Goal: Find contact information: Find contact information

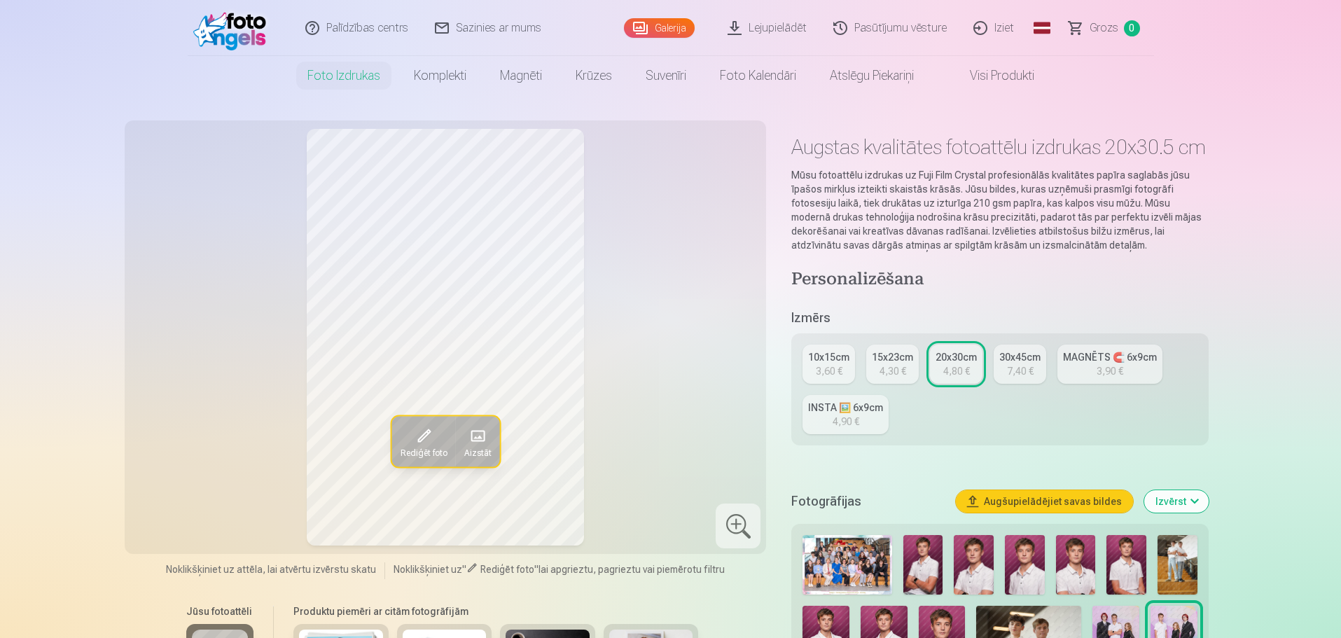
click at [254, 24] on img at bounding box center [233, 28] width 81 height 45
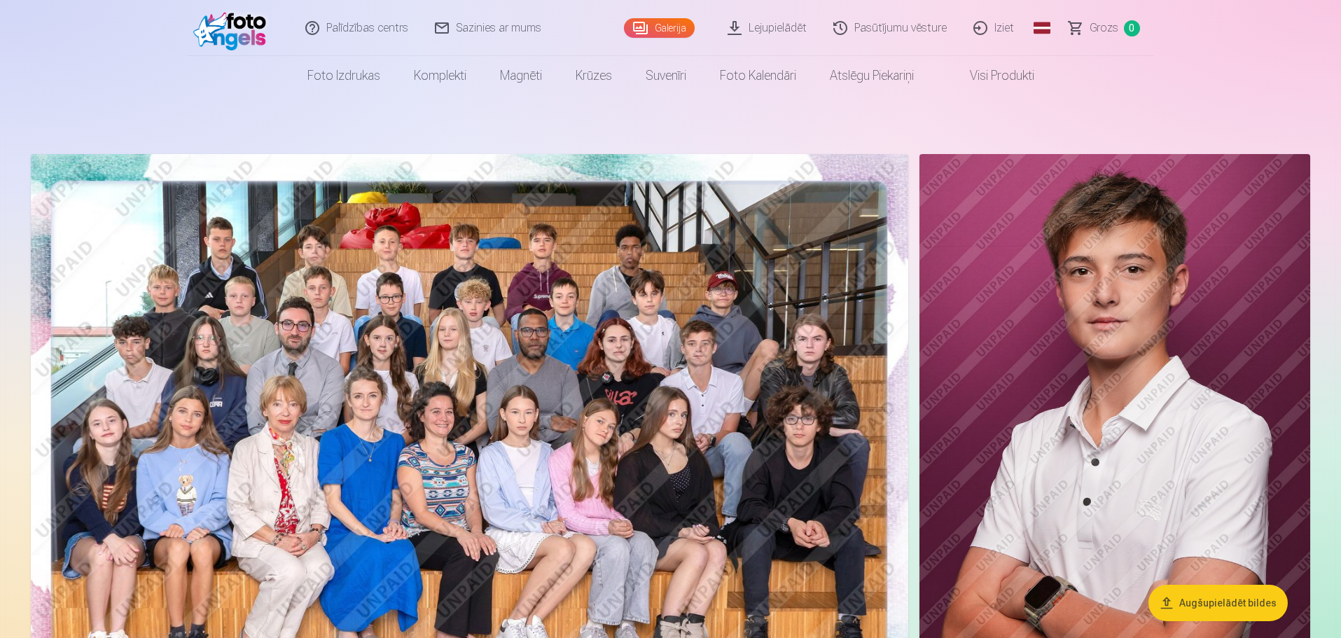
click at [787, 21] on link "Lejupielādēt" at bounding box center [768, 28] width 106 height 56
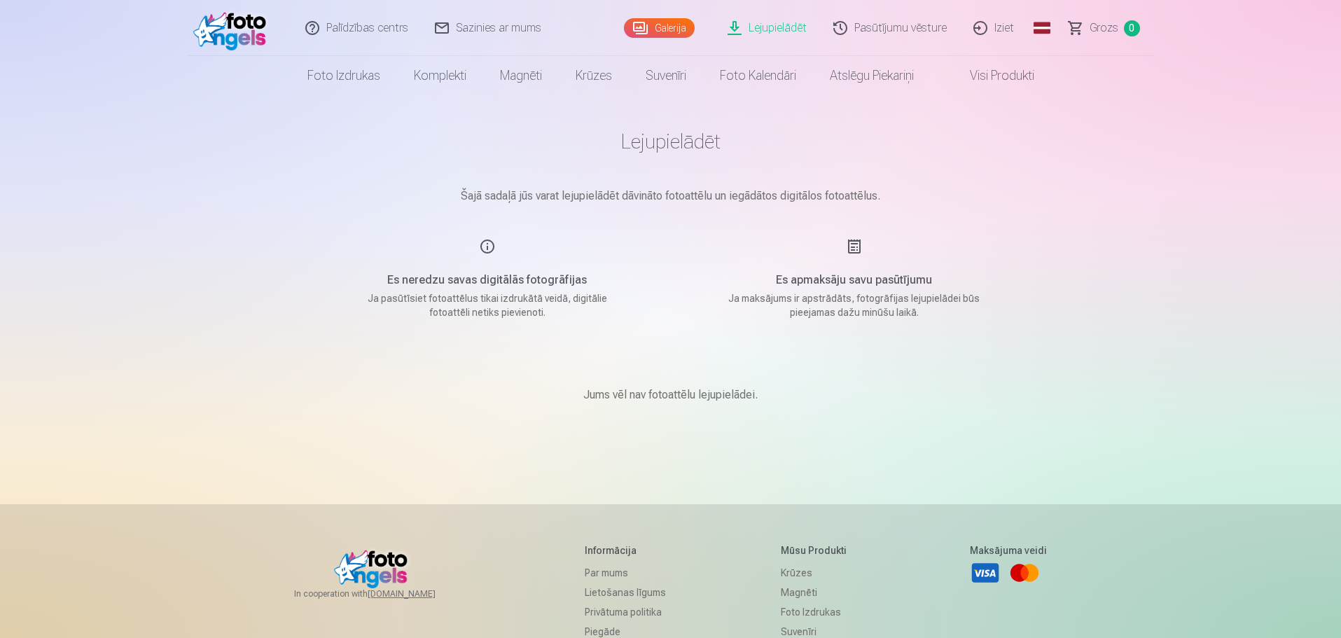
click at [769, 27] on link "Lejupielādēt" at bounding box center [768, 28] width 106 height 56
click at [768, 31] on link "Lejupielādēt" at bounding box center [768, 28] width 106 height 56
click at [760, 27] on link "Lejupielādēt" at bounding box center [768, 28] width 106 height 56
click at [488, 247] on div "Es neredzu savas digitālās fotogrāfijas Ja pasūtīsiet fotoattēlus tikai izdrukā…" at bounding box center [487, 278] width 333 height 81
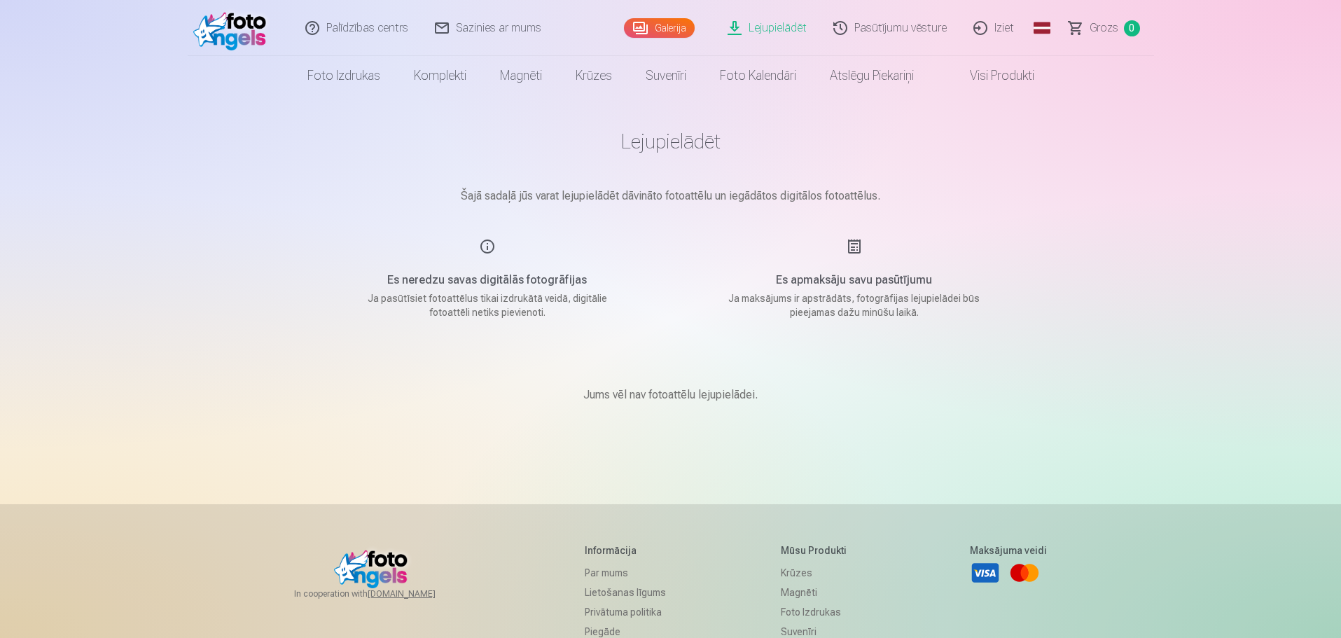
click at [485, 247] on div "Es neredzu savas digitālās fotogrāfijas Ja pasūtīsiet fotoattēlus tikai izdrukā…" at bounding box center [487, 278] width 333 height 81
click at [482, 282] on h5 "Es neredzu savas digitālās fotogrāfijas" at bounding box center [487, 280] width 266 height 17
click at [517, 290] on div "Es neredzu savas digitālās fotogrāfijas Ja pasūtīsiet fotoattēlus tikai izdrukā…" at bounding box center [487, 278] width 333 height 81
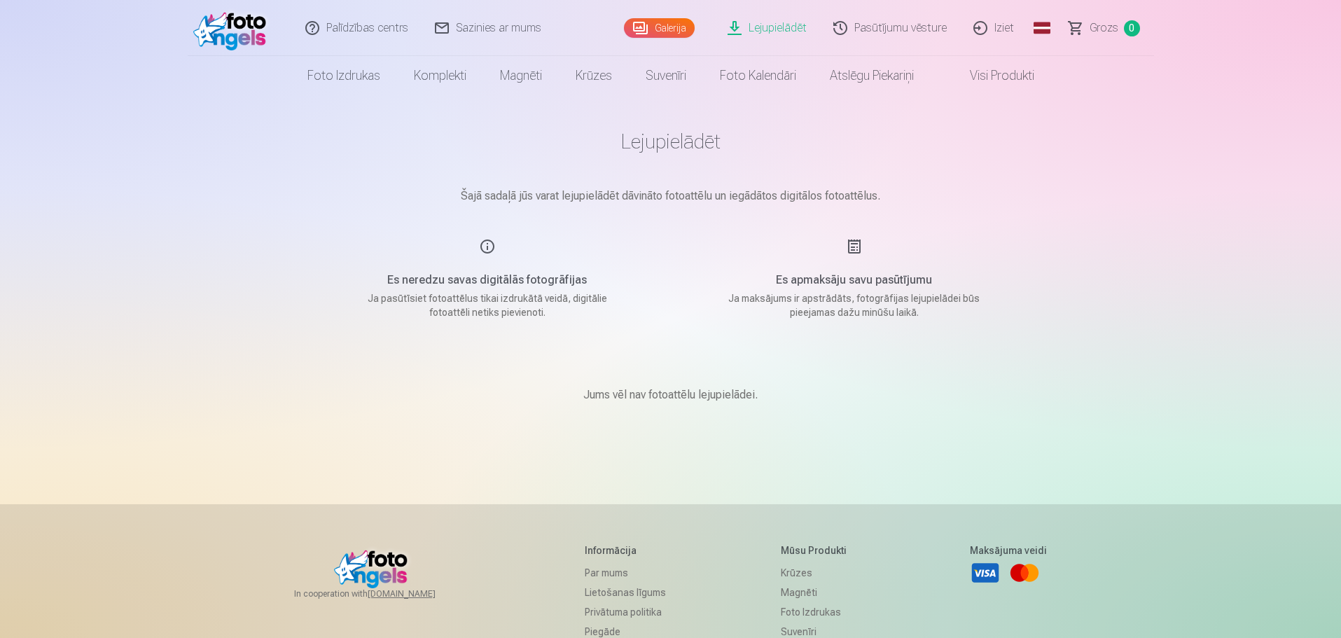
click at [652, 405] on div "Jums vēl nav fotoattēlu lejupielādei." at bounding box center [671, 395] width 700 height 84
click at [661, 401] on p "Jums vēl nav fotoattēlu lejupielādei." at bounding box center [670, 395] width 174 height 17
click at [338, 19] on link "Palīdzības centrs" at bounding box center [358, 28] width 130 height 56
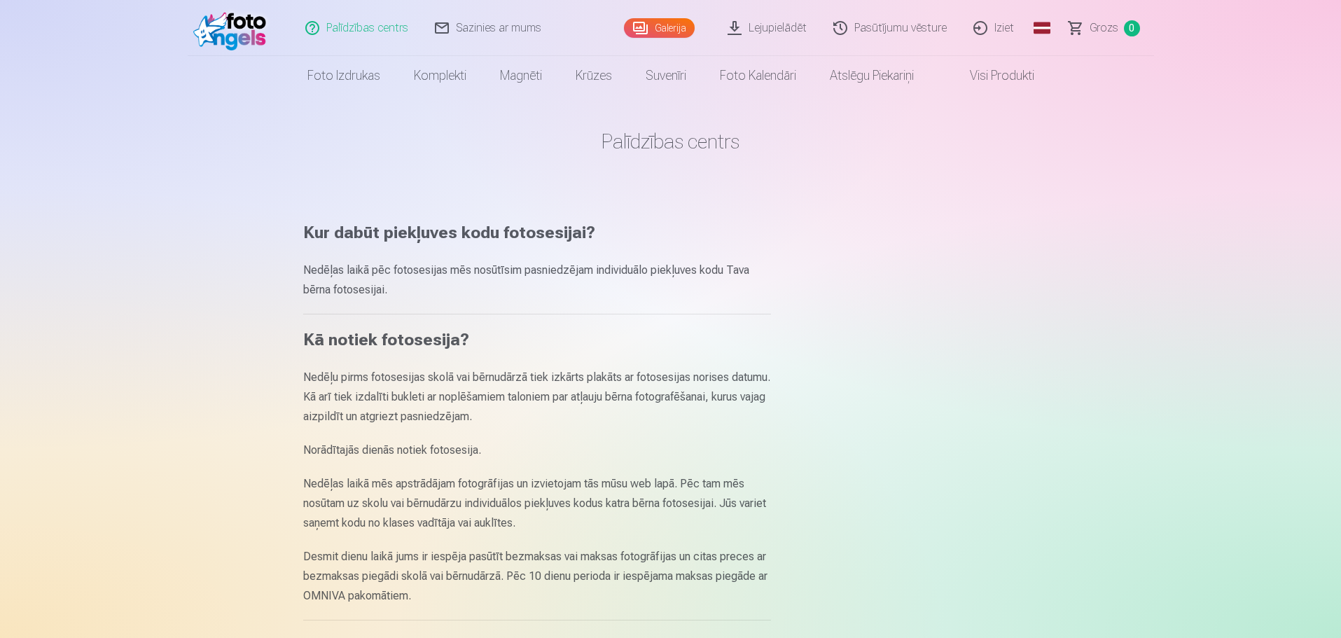
click at [1087, 27] on link "Grozs 0" at bounding box center [1105, 28] width 98 height 56
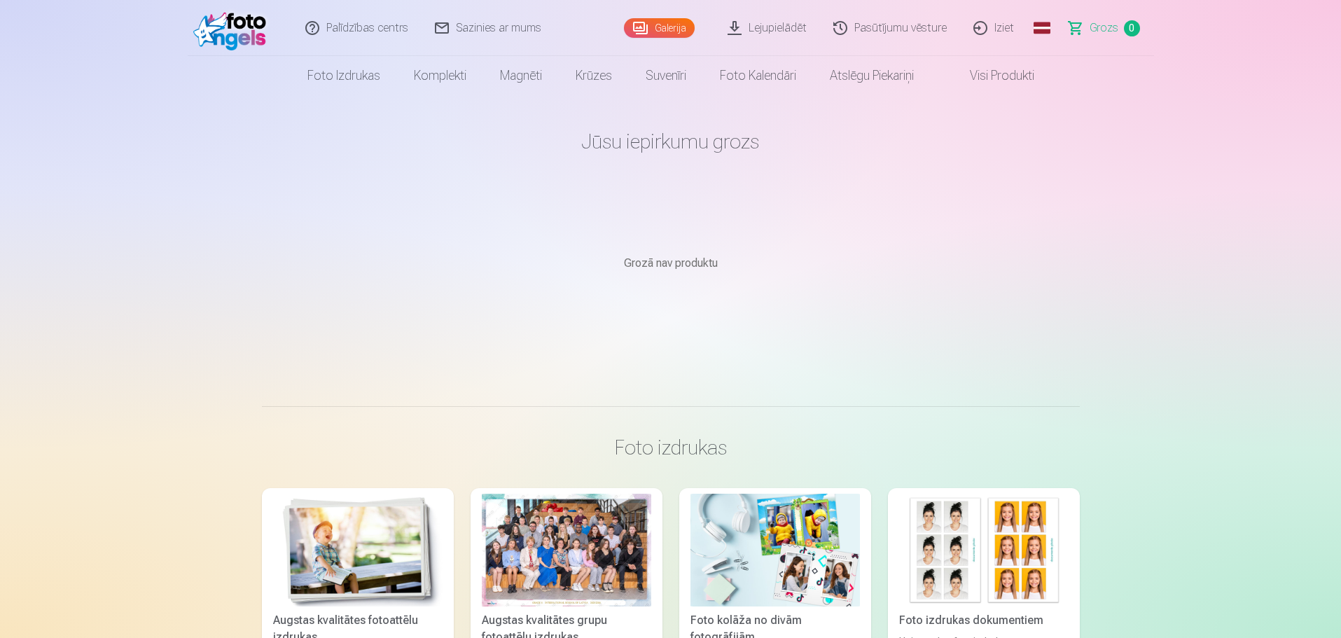
click at [1001, 30] on link "Iziet" at bounding box center [994, 28] width 67 height 56
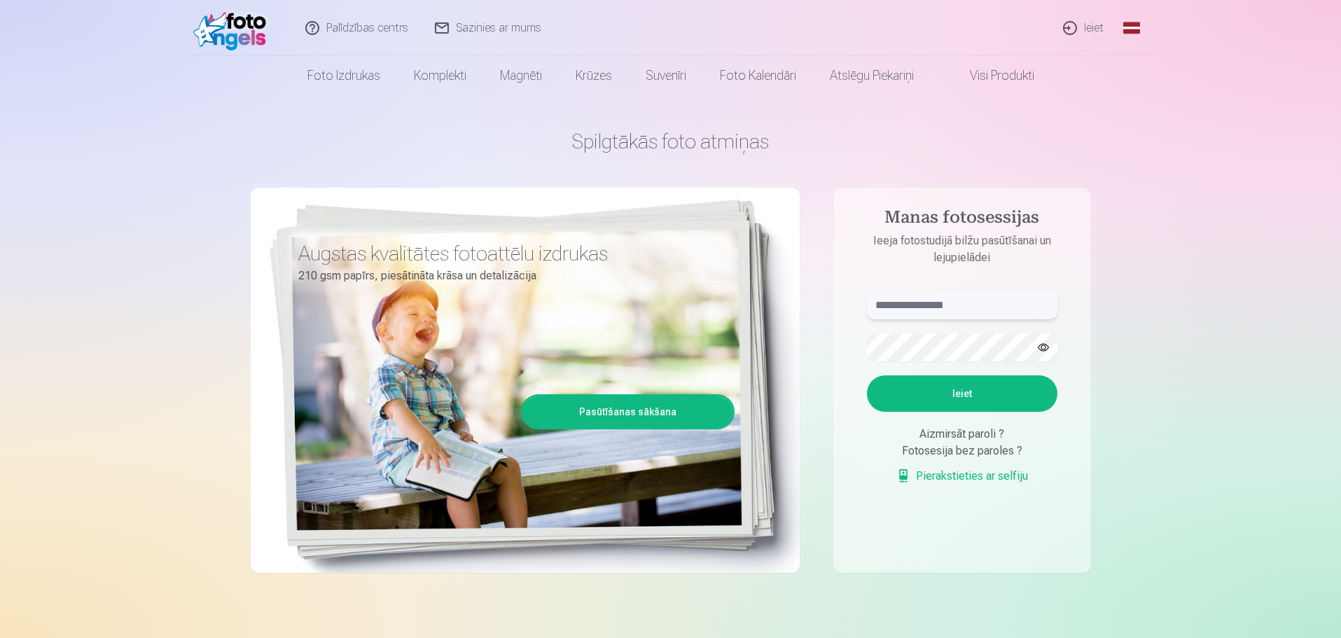
type input "**********"
click at [1082, 27] on link "Ieiet" at bounding box center [1083, 28] width 67 height 56
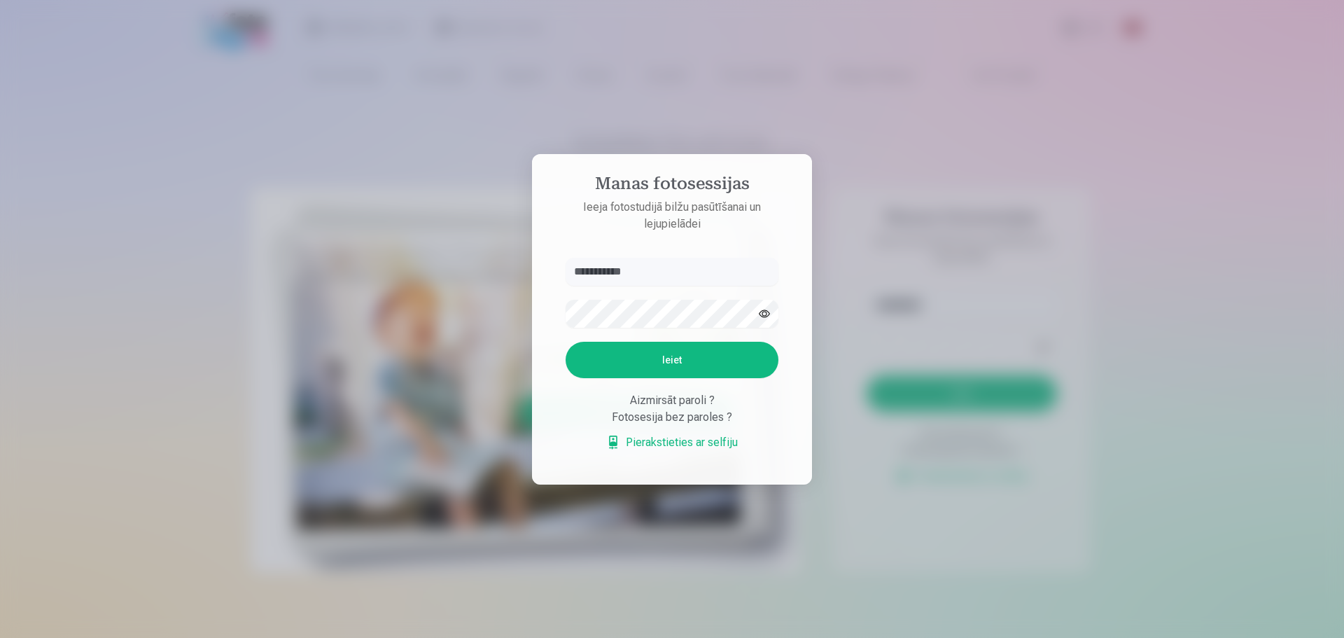
click at [622, 354] on button "Ieiet" at bounding box center [672, 360] width 213 height 36
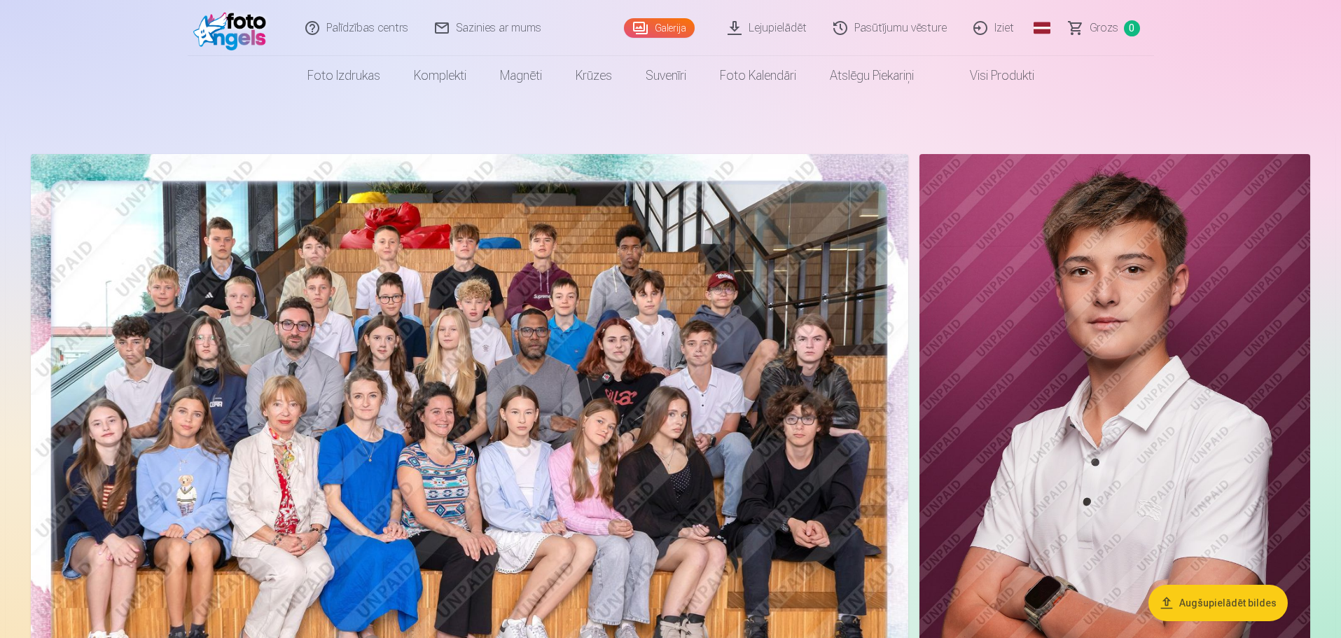
click at [755, 32] on link "Lejupielādēt" at bounding box center [768, 28] width 106 height 56
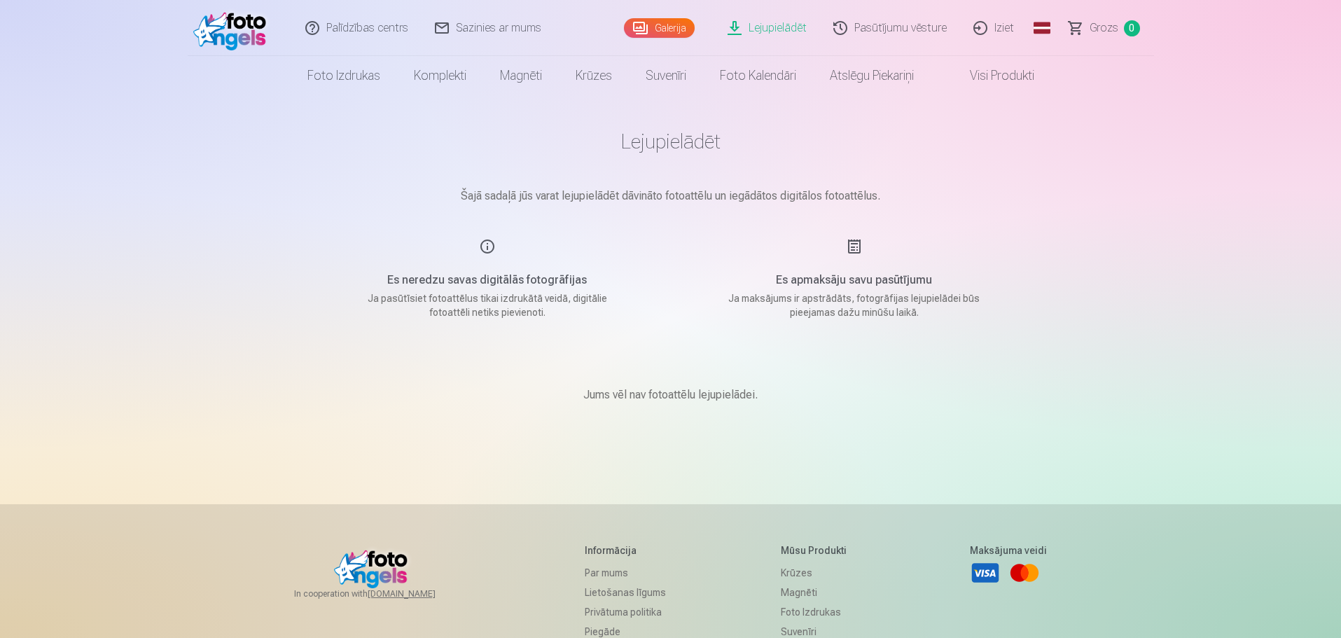
click at [755, 32] on link "Lejupielādēt" at bounding box center [768, 28] width 106 height 56
click at [354, 30] on link "Palīdzības centrs" at bounding box center [358, 28] width 130 height 56
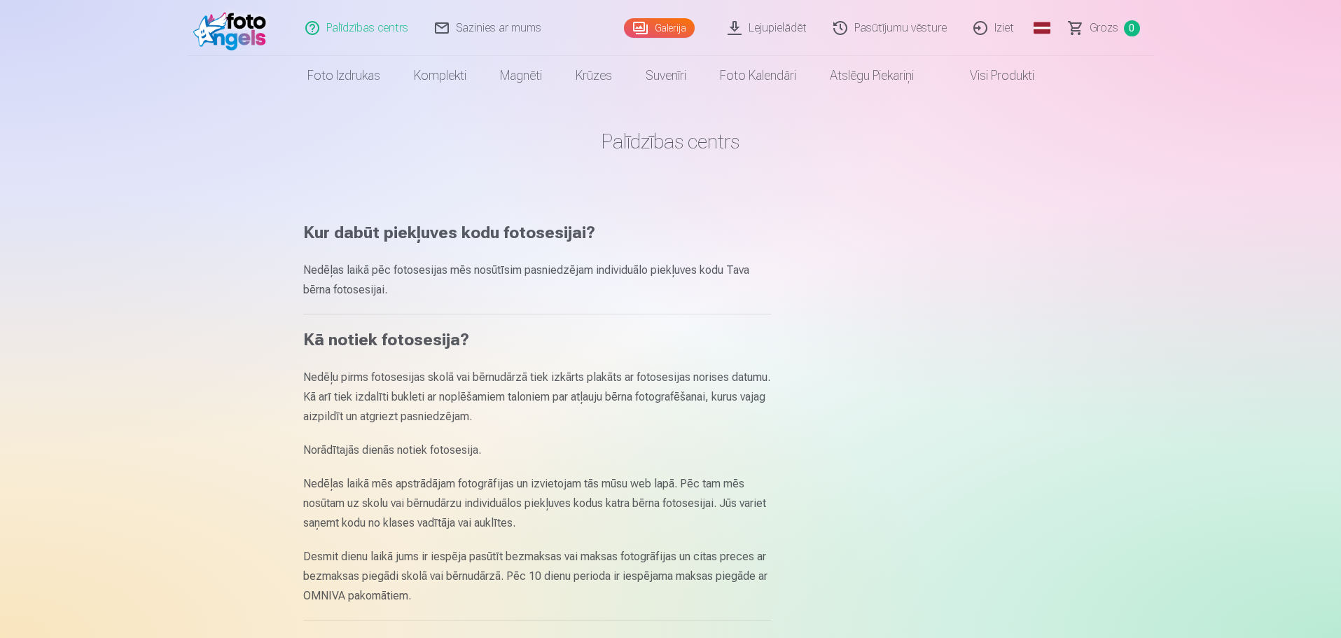
click at [337, 24] on link "Palīdzības centrs" at bounding box center [358, 28] width 130 height 56
click at [450, 30] on link "Sazinies ar mums" at bounding box center [488, 28] width 133 height 56
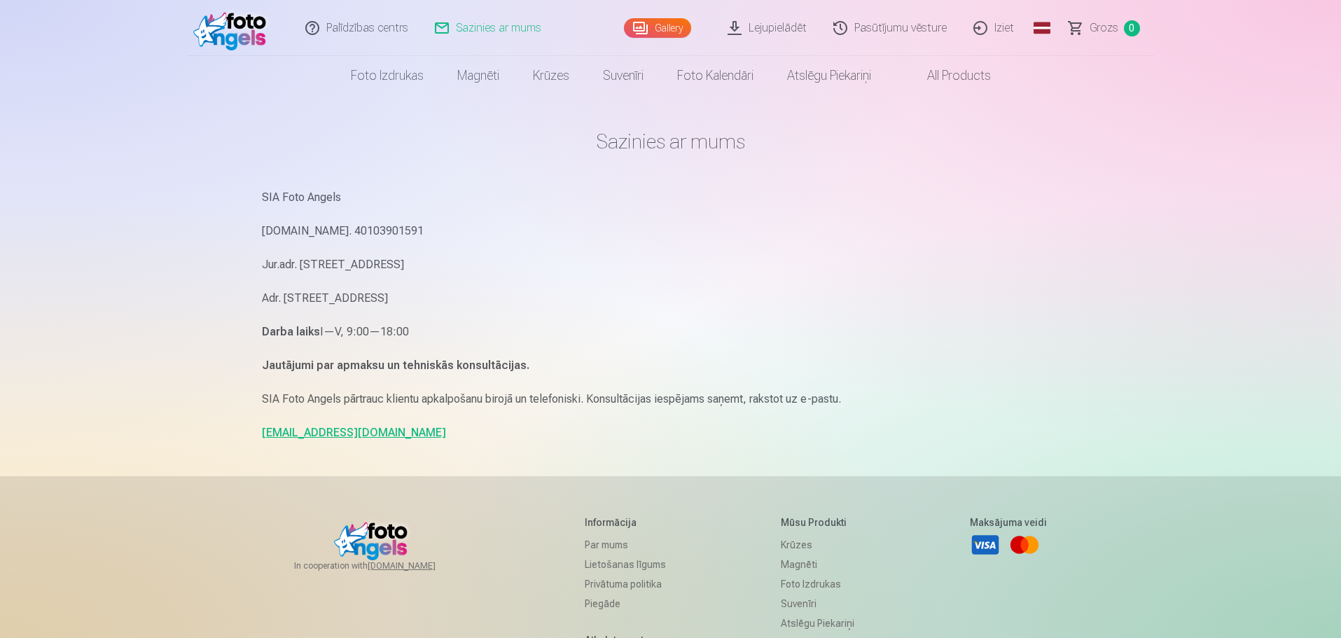
click at [300, 432] on link "[EMAIL_ADDRESS][DOMAIN_NAME]" at bounding box center [354, 432] width 184 height 13
click at [314, 431] on link "[EMAIL_ADDRESS][DOMAIN_NAME]" at bounding box center [354, 432] width 184 height 13
click at [322, 436] on link "[EMAIL_ADDRESS][DOMAIN_NAME]" at bounding box center [354, 432] width 184 height 13
click at [322, 435] on link "[EMAIL_ADDRESS][DOMAIN_NAME]" at bounding box center [354, 432] width 184 height 13
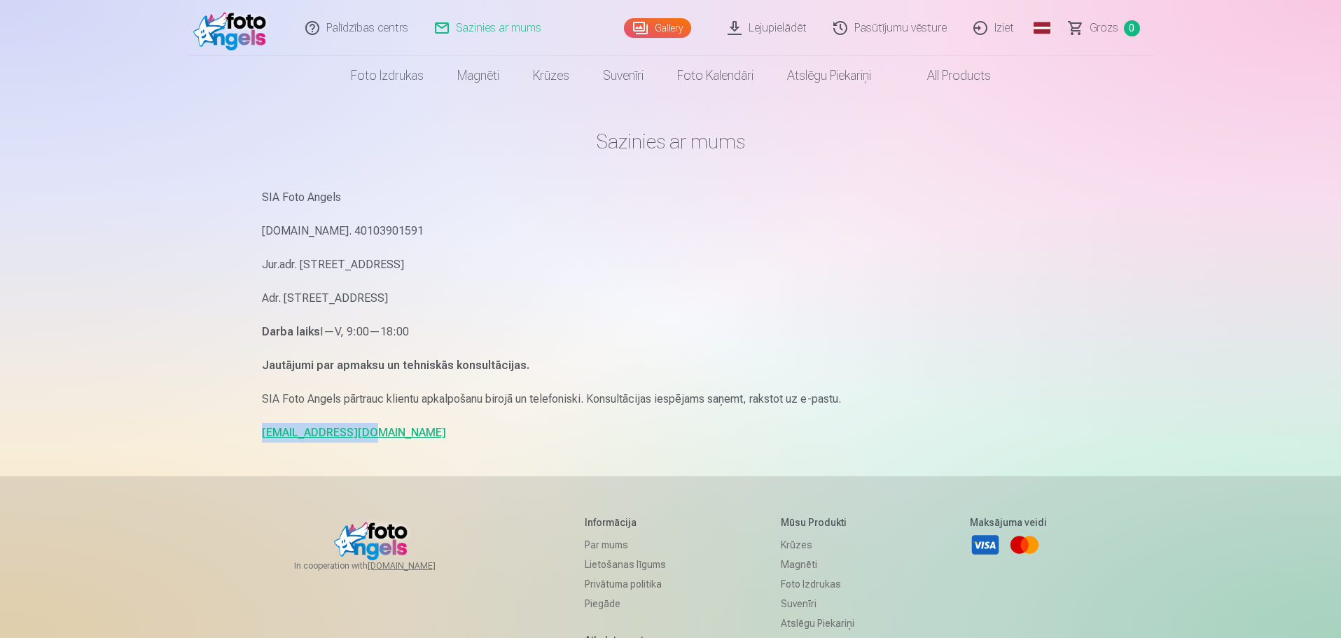
drag, startPoint x: 394, startPoint y: 440, endPoint x: 286, endPoint y: 431, distance: 107.5
click at [259, 440] on div "Sazinies ar mums SIA Foto Angels [DOMAIN_NAME]. 40103901591 Jur.adr. [STREET_AD…" at bounding box center [671, 430] width 840 height 861
copy link "[EMAIL_ADDRESS][DOMAIN_NAME]"
